Goal: Information Seeking & Learning: Learn about a topic

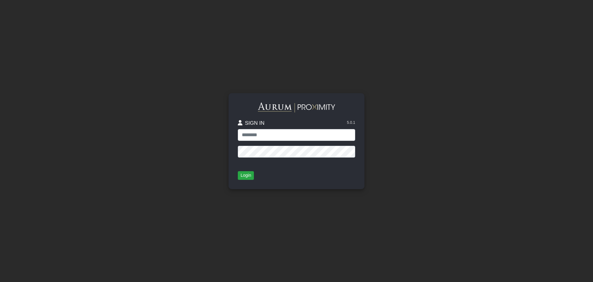
type input "**********"
click at [244, 178] on button "Login" at bounding box center [246, 175] width 16 height 9
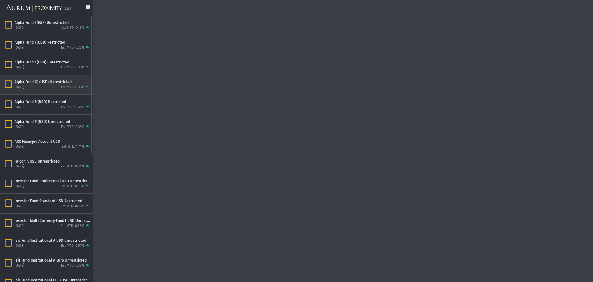
click at [70, 84] on div "Alpha Fund IQ (USD) Unrestricted" at bounding box center [53, 81] width 76 height 5
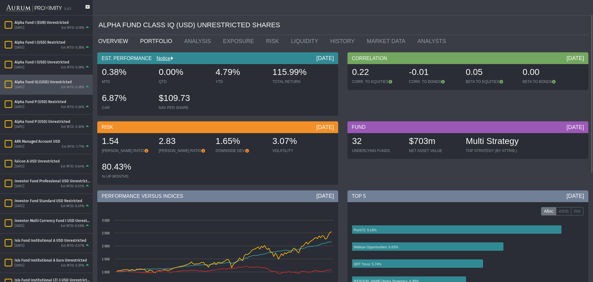
click at [159, 43] on link "PORTFOLIO" at bounding box center [158, 41] width 44 height 12
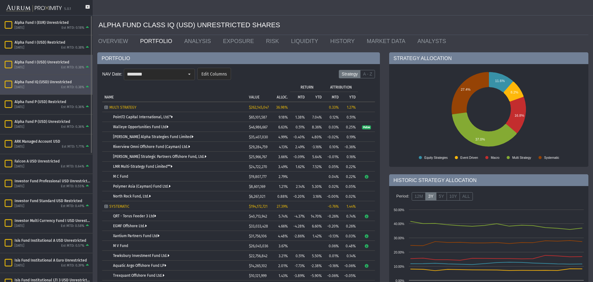
click at [47, 60] on div "Alpha Fund I (USD) Unrestricted" at bounding box center [53, 62] width 76 height 5
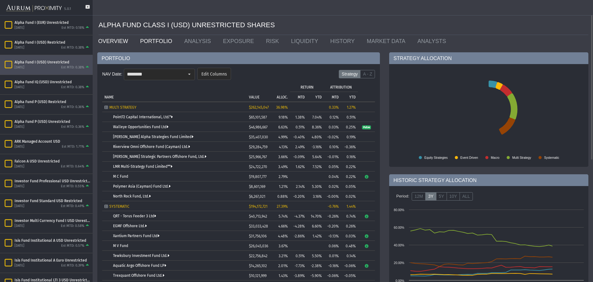
click at [115, 44] on link "OVERVIEW" at bounding box center [115, 41] width 42 height 12
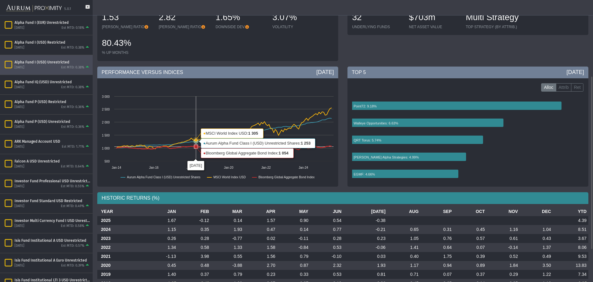
scroll to position [176, 0]
